Goal: Task Accomplishment & Management: Use online tool/utility

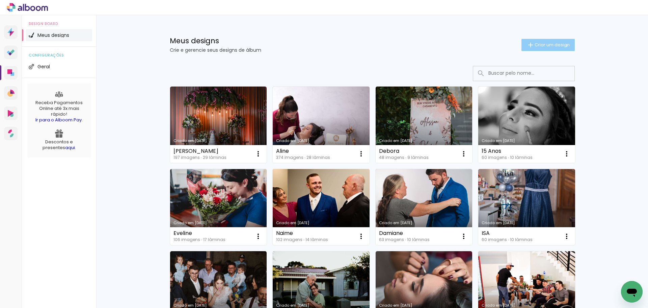
click at [563, 46] on span "Criar um design" at bounding box center [552, 45] width 35 height 4
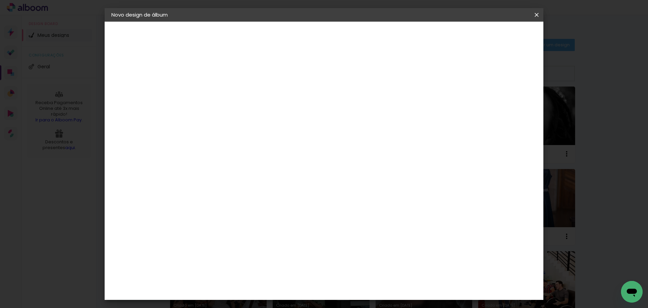
click at [222, 86] on input at bounding box center [222, 90] width 0 height 10
type input "[PERSON_NAME] e [PERSON_NAME]"
type paper-input "[PERSON_NAME] e [PERSON_NAME]"
click at [0, 0] on header "Informações Dê um título ao seu álbum. Avançar" at bounding box center [0, 0] width 0 height 0
click at [291, 32] on paper-button "Avançar" at bounding box center [274, 35] width 33 height 11
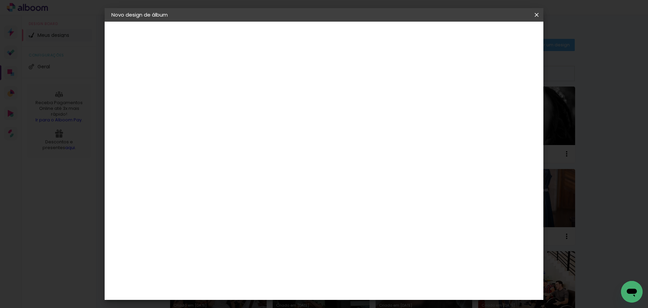
click at [262, 116] on paper-input-container at bounding box center [232, 108] width 59 height 15
click at [260, 128] on input "grafis" at bounding box center [232, 128] width 55 height 8
type input "grafis"
type paper-input "grafis"
click at [262, 101] on paper-input-container "País de atuação Brasil" at bounding box center [232, 108] width 59 height 15
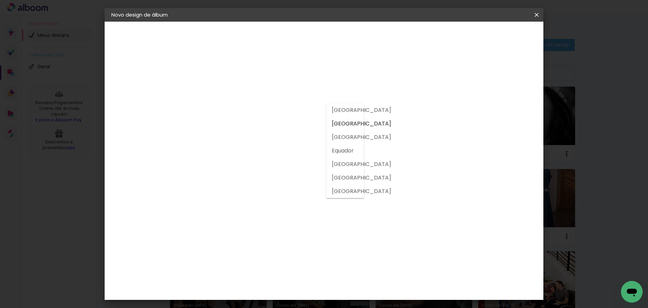
click at [260, 126] on input "grafis" at bounding box center [232, 128] width 55 height 8
drag, startPoint x: 255, startPoint y: 173, endPoint x: 246, endPoint y: 146, distance: 28.3
click at [255, 79] on div "Fornecedor Escolha um fornecedor ou avance com o tamanho livre. Voltar Avançar" at bounding box center [266, 50] width 148 height 57
click at [239, 129] on input "grafis" at bounding box center [232, 128] width 55 height 8
type input "g"
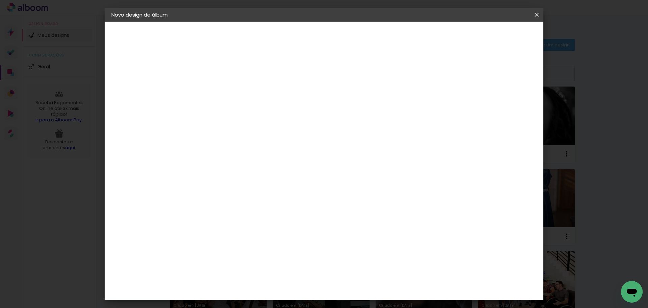
click at [244, 79] on div "Fornecedor Escolha um fornecedor ou avance com o tamanho livre. Voltar Avançar" at bounding box center [266, 50] width 148 height 57
click at [239, 116] on paper-input-container at bounding box center [232, 108] width 59 height 15
click at [0, 0] on slot "Tamanho Livre" at bounding box center [0, 0] width 0 height 0
click at [300, 137] on album-spec-supplier-section at bounding box center [267, 108] width 128 height 85
click at [260, 127] on input at bounding box center [232, 128] width 55 height 8
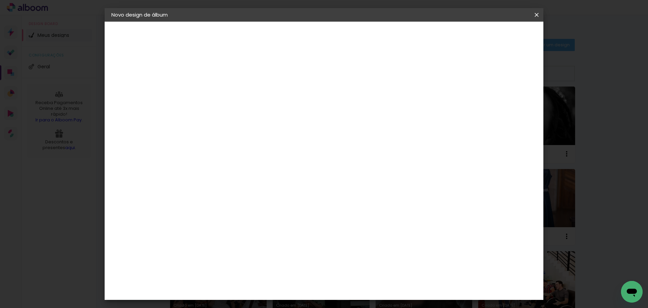
type input "grafis"
type paper-input "grafis"
click at [287, 141] on album-spec-supplier-section at bounding box center [267, 108] width 128 height 85
click at [254, 110] on input "[GEOGRAPHIC_DATA]" at bounding box center [229, 108] width 49 height 8
click at [260, 128] on input "grafis" at bounding box center [232, 128] width 55 height 8
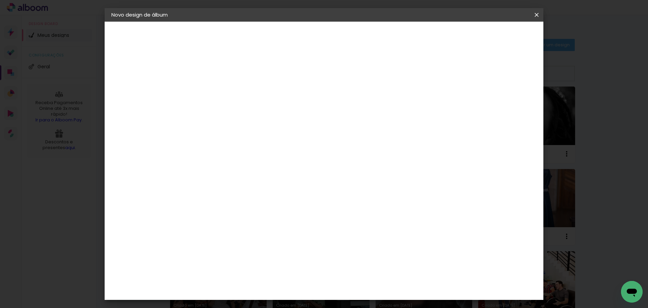
click at [327, 142] on div "Sugerir uma encadernadora" at bounding box center [306, 140] width 42 height 11
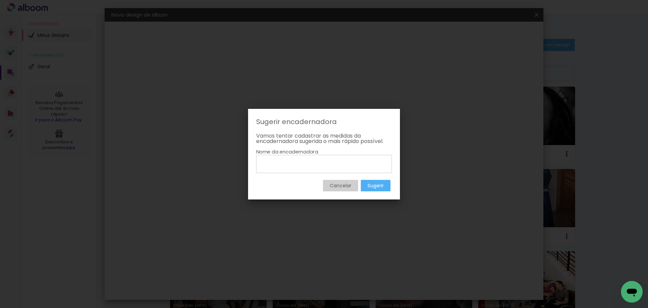
click at [0, 0] on slot "Cancelar" at bounding box center [0, 0] width 0 height 0
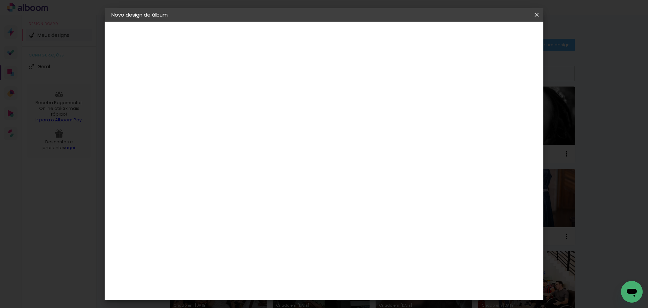
click at [260, 129] on input "grafis" at bounding box center [232, 128] width 55 height 8
type input "grafis"
type paper-input "grafis"
click at [340, 28] on header "Fornecedor Escolha um fornecedor ou avance com o tamanho livre. Voltar Avançar" at bounding box center [266, 45] width 148 height 46
click at [0, 0] on slot "Avançar" at bounding box center [0, 0] width 0 height 0
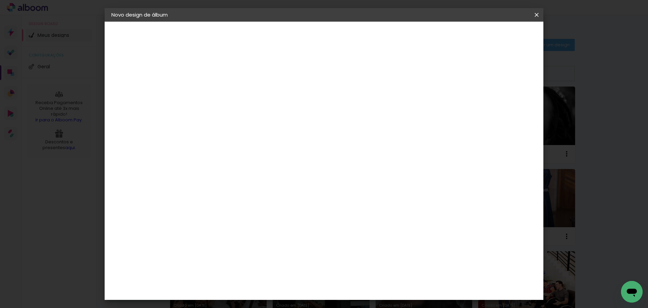
click at [0, 0] on slot "Voltar" at bounding box center [0, 0] width 0 height 0
click at [164, 83] on iron-pages "Fornecedor Escolhendo fornecedor..." at bounding box center [148, 84] width 74 height 14
click at [140, 99] on iron-pages "Modelo Escolhendo modelo... Tamanho livre" at bounding box center [148, 99] width 74 height 14
click at [128, 42] on div "1. Informações Preenchendo título... Maria e Henrique" at bounding box center [148, 44] width 74 height 25
click at [0, 0] on slot "[PERSON_NAME] e [PERSON_NAME]" at bounding box center [0, 0] width 0 height 0
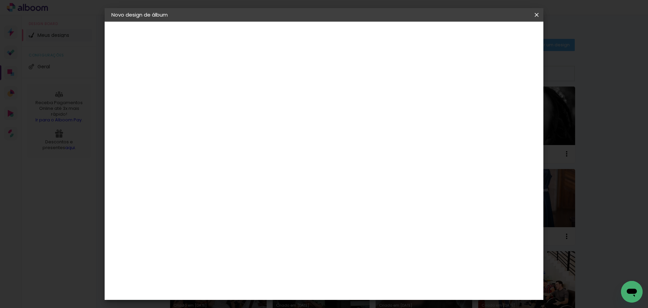
click at [291, 40] on paper-button "Avançar" at bounding box center [274, 35] width 33 height 11
click at [327, 139] on div "Sugerir uma encadernadora" at bounding box center [306, 140] width 42 height 11
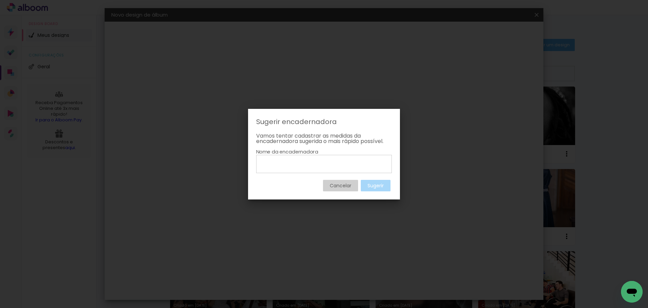
click at [0, 0] on slot "Cancelar" at bounding box center [0, 0] width 0 height 0
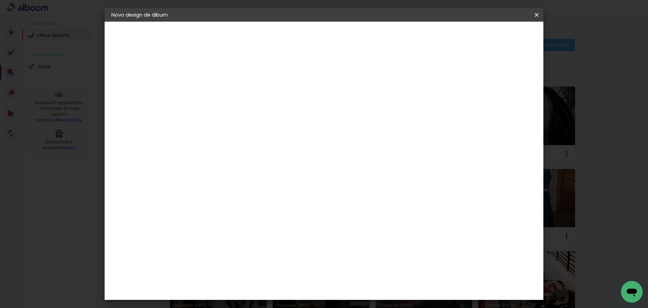
click at [255, 128] on input "grafis" at bounding box center [232, 128] width 55 height 8
type input "g"
type input "go"
type paper-input "go"
click at [241, 113] on div at bounding box center [232, 112] width 55 height 1
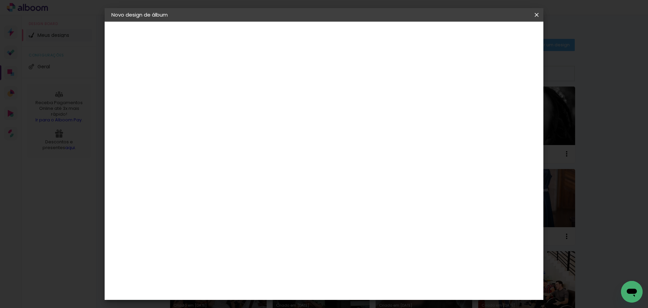
click at [256, 79] on div "Fornecedor Escolha um fornecedor ou avance com o tamanho livre. Voltar Avançar" at bounding box center [266, 50] width 148 height 57
click at [247, 113] on div at bounding box center [232, 112] width 55 height 1
click at [247, 133] on div at bounding box center [232, 133] width 55 height 1
click at [247, 113] on div at bounding box center [232, 112] width 55 height 1
click at [241, 127] on input "go" at bounding box center [232, 128] width 55 height 8
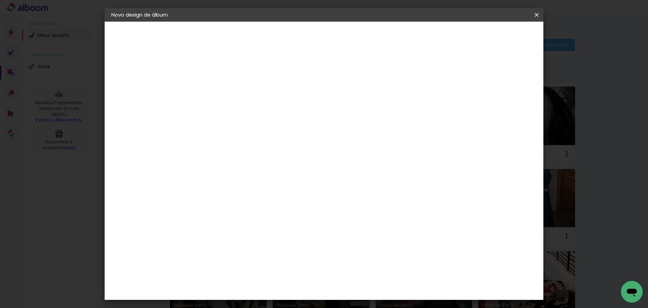
click at [241, 127] on input "go" at bounding box center [232, 128] width 55 height 8
click at [259, 79] on div "Fornecedor Escolha um fornecedor ou avance com o tamanho livre. Voltar Avançar" at bounding box center [266, 50] width 148 height 57
click at [281, 79] on div "Fornecedor Escolha um fornecedor ou avance com o tamanho livre. Voltar Avançar" at bounding box center [266, 50] width 148 height 57
drag, startPoint x: 535, startPoint y: 16, endPoint x: 342, endPoint y: 17, distance: 192.8
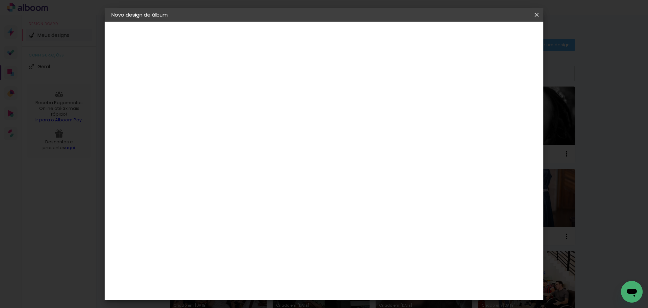
click at [0, 0] on iron-icon at bounding box center [0, 0] width 0 height 0
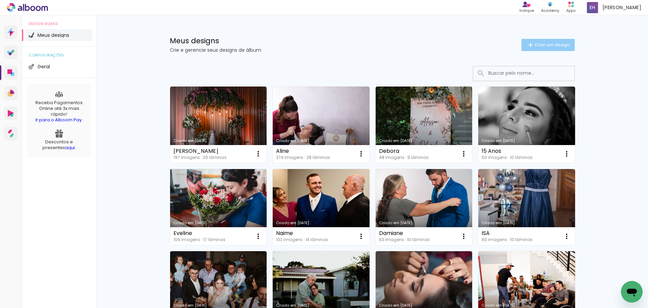
click at [538, 45] on span "Criar um design" at bounding box center [552, 45] width 35 height 4
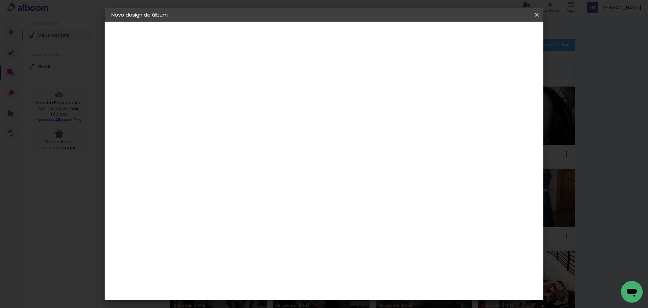
click at [222, 95] on input at bounding box center [222, 90] width 0 height 10
type input "[PERSON_NAME] e [PERSON_NAME]"
type paper-input "[PERSON_NAME] e [PERSON_NAME]"
type input "[PERSON_NAME] e [PERSON_NAME]"
type paper-input "[PERSON_NAME] e [PERSON_NAME]"
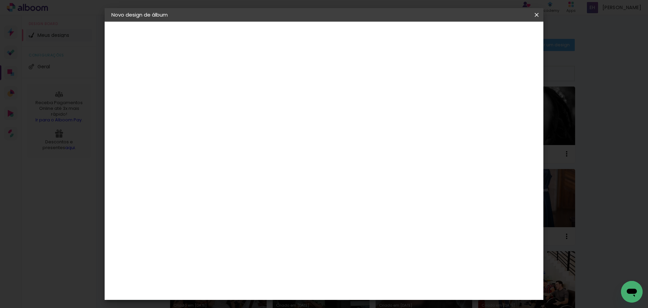
click at [291, 40] on paper-button "Avançar" at bounding box center [274, 35] width 33 height 11
click at [230, 113] on div at bounding box center [232, 112] width 55 height 1
click at [260, 129] on input at bounding box center [232, 128] width 55 height 8
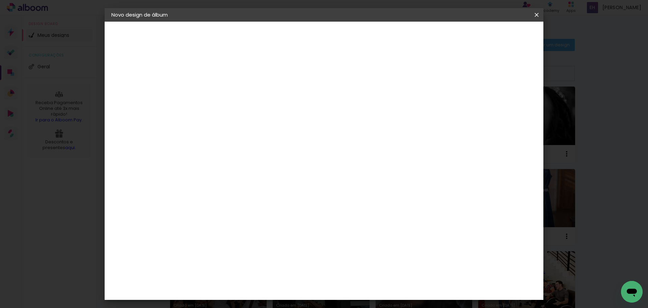
type input "grafis"
type paper-input "grafis"
click at [260, 128] on input "grafis" at bounding box center [232, 128] width 55 height 8
click at [171, 116] on iron-pages "Quantidade de lâminas Escolhendo quantidade... lâminas" at bounding box center [148, 114] width 74 height 14
click at [259, 129] on input "grafis" at bounding box center [232, 128] width 55 height 8
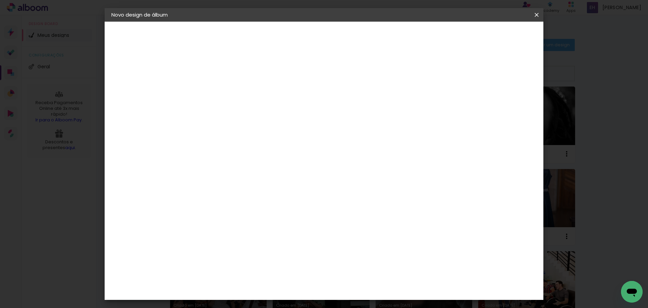
click at [259, 129] on input "grafis" at bounding box center [232, 128] width 55 height 8
click at [254, 107] on input "[GEOGRAPHIC_DATA]" at bounding box center [229, 108] width 49 height 8
click at [0, 0] on slot "[GEOGRAPHIC_DATA]" at bounding box center [0, 0] width 0 height 0
click at [260, 128] on input "grafis" at bounding box center [232, 128] width 55 height 8
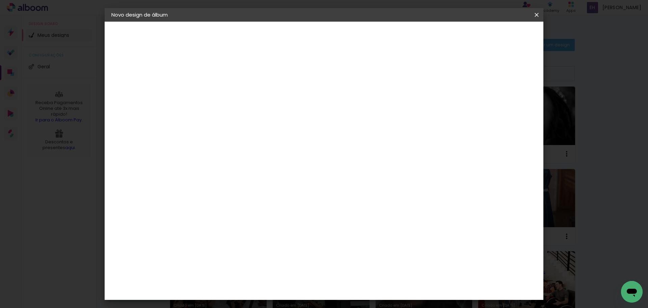
type input "g"
click at [156, 83] on iron-pages "Fornecedor Escolhendo fornecedor..." at bounding box center [148, 84] width 74 height 14
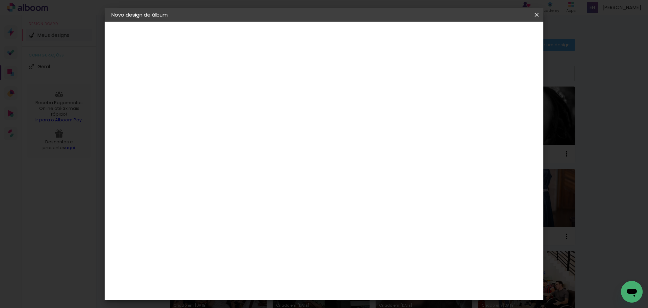
click at [156, 83] on iron-pages "Fornecedor Escolhendo fornecedor..." at bounding box center [148, 84] width 74 height 14
click at [260, 129] on input at bounding box center [232, 128] width 55 height 8
type input "grafis encadernadora"
type paper-input "grafis encadernadora"
click at [260, 126] on input "grafis encadernadora" at bounding box center [232, 128] width 55 height 8
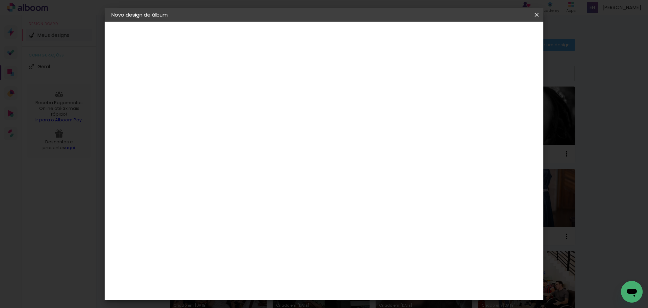
click at [260, 112] on div at bounding box center [232, 112] width 55 height 1
click at [254, 110] on input "[GEOGRAPHIC_DATA]" at bounding box center [229, 108] width 49 height 8
click at [132, 35] on div "1. Informações" at bounding box center [148, 36] width 74 height 8
drag, startPoint x: 459, startPoint y: 140, endPoint x: 449, endPoint y: 106, distance: 35.7
click at [0, 0] on slot "Tamanho Livre Sugerir uma encadernadora" at bounding box center [0, 0] width 0 height 0
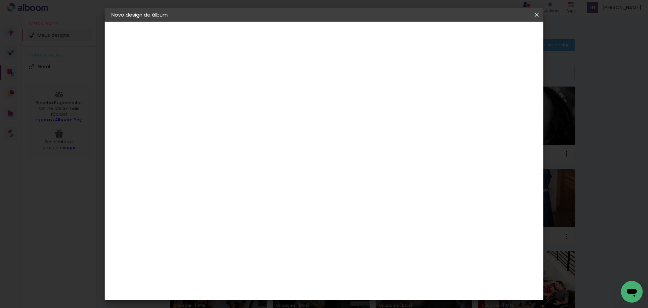
click at [330, 106] on paper-item "Tamanho Livre" at bounding box center [300, 102] width 60 height 15
click at [0, 0] on slot "Tamanho Livre" at bounding box center [0, 0] width 0 height 0
click at [340, 29] on header "Fornecedor Escolha um fornecedor ou avance com o tamanho livre. Voltar Avançar" at bounding box center [266, 45] width 148 height 46
click at [0, 0] on slot "Avançar" at bounding box center [0, 0] width 0 height 0
click at [461, 77] on div at bounding box center [458, 78] width 6 height 6
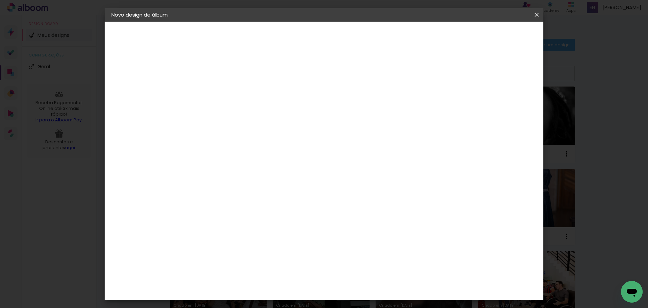
type paper-checkbox "on"
click at [495, 35] on span "Iniciar design" at bounding box center [479, 35] width 31 height 5
click at [0, 0] on iron-icon at bounding box center [0, 0] width 0 height 0
drag, startPoint x: 533, startPoint y: 15, endPoint x: 533, endPoint y: 20, distance: 4.4
click at [0, 0] on iron-icon at bounding box center [0, 0] width 0 height 0
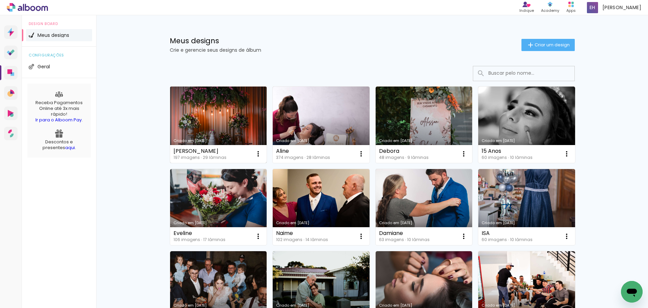
click at [247, 120] on link "Criado em [DATE]" at bounding box center [218, 124] width 97 height 76
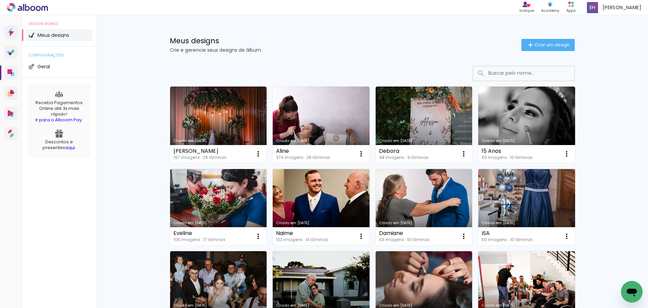
click at [309, 192] on link "Criado em [DATE]" at bounding box center [321, 207] width 97 height 76
